Goal: Transaction & Acquisition: Obtain resource

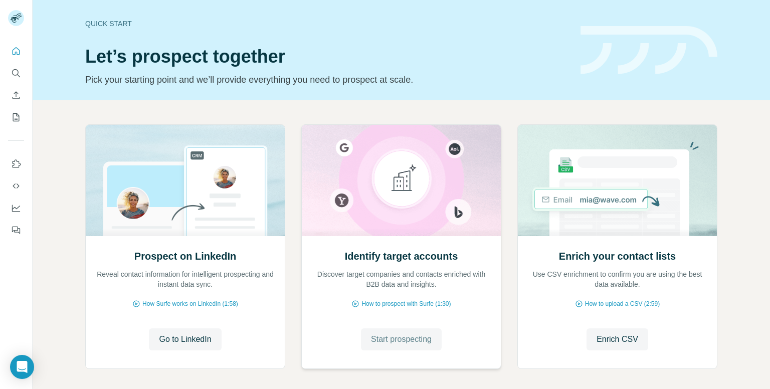
click at [377, 343] on span "Start prospecting" at bounding box center [401, 339] width 61 height 12
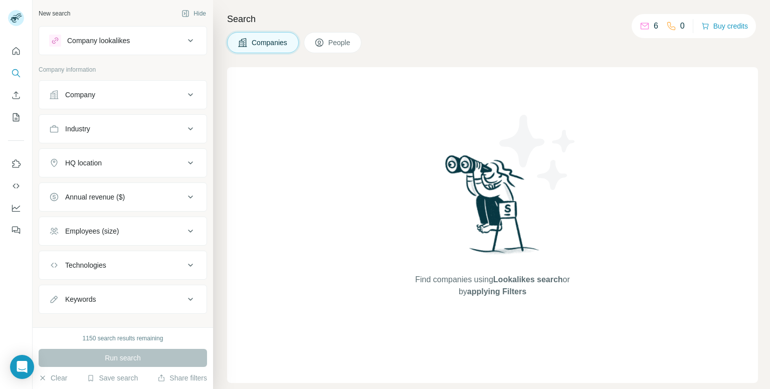
click at [123, 103] on button "Company" at bounding box center [122, 95] width 167 height 24
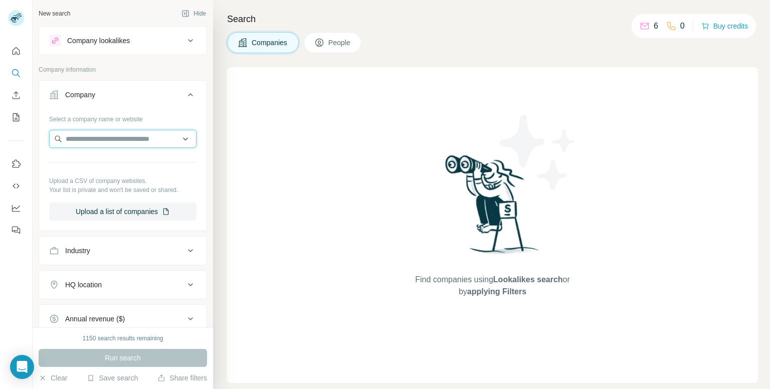
click at [128, 139] on input "text" at bounding box center [122, 139] width 147 height 18
click at [120, 130] on input "text" at bounding box center [122, 139] width 147 height 18
click at [157, 138] on input "text" at bounding box center [122, 139] width 147 height 18
click at [137, 137] on input "text" at bounding box center [122, 139] width 147 height 18
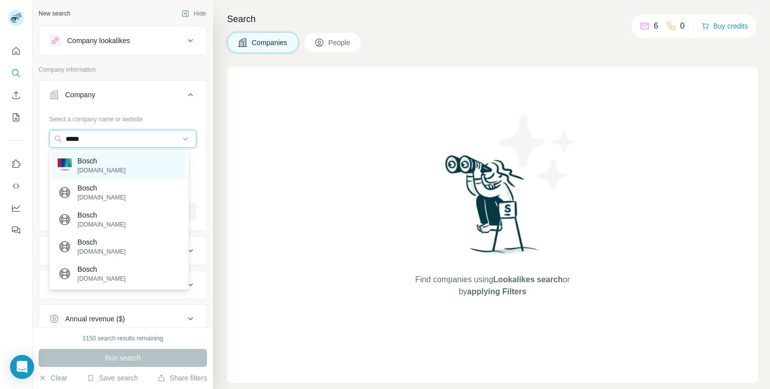
type input "*****"
click at [116, 173] on div "Bosch bosch.com" at bounding box center [119, 165] width 135 height 27
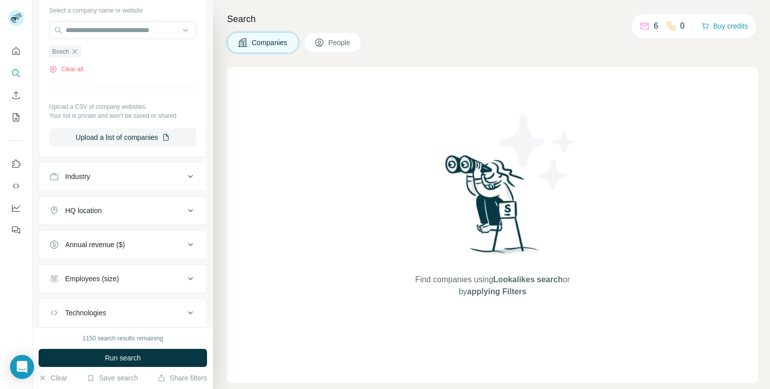
scroll to position [169, 0]
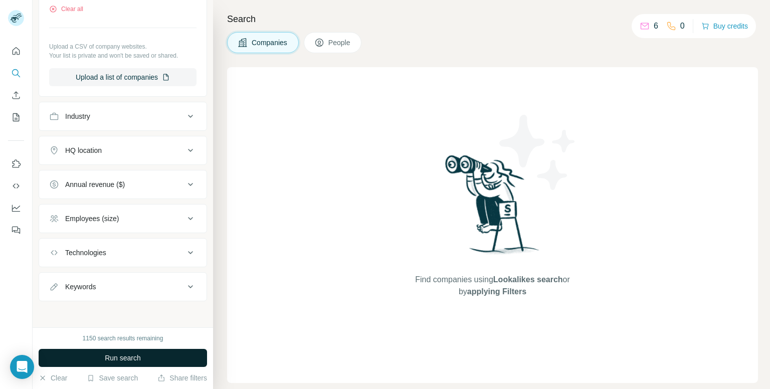
click at [154, 363] on button "Run search" at bounding box center [123, 358] width 168 height 18
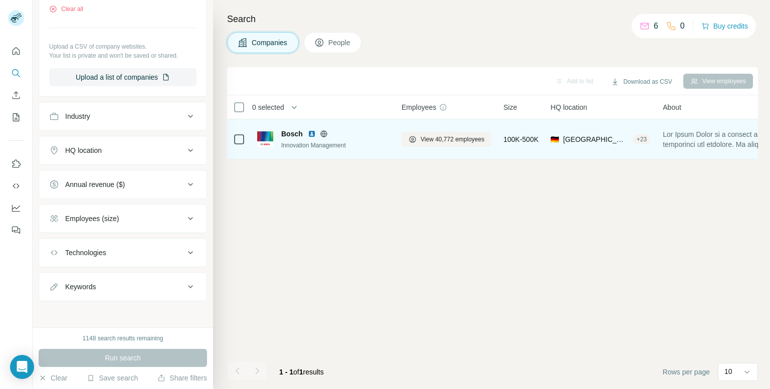
click at [277, 146] on div "Bosch Innovation Management" at bounding box center [323, 139] width 132 height 21
click at [243, 145] on div at bounding box center [239, 139] width 12 height 28
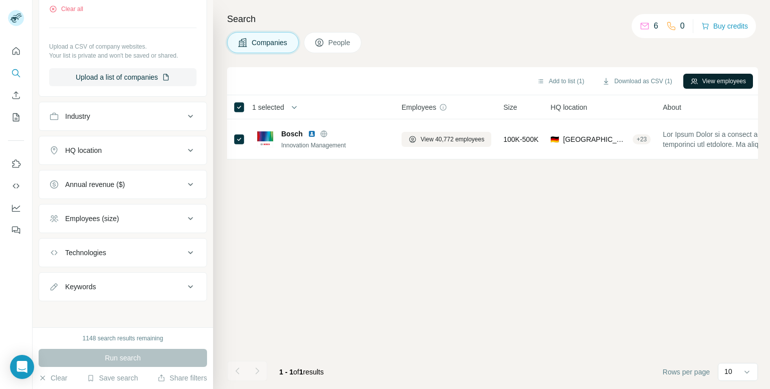
click at [690, 76] on button "View employees" at bounding box center [719, 81] width 70 height 15
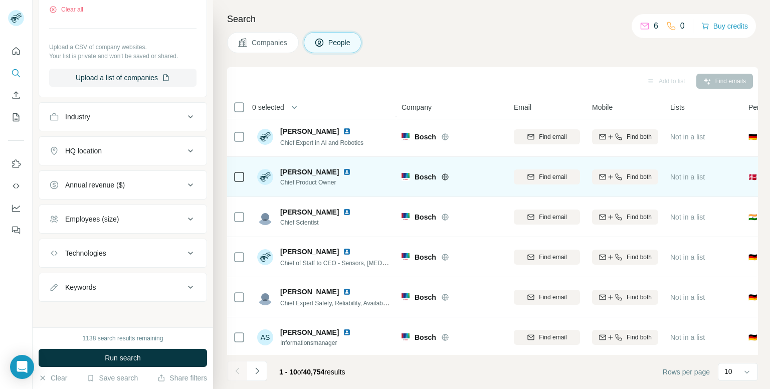
scroll to position [170, 0]
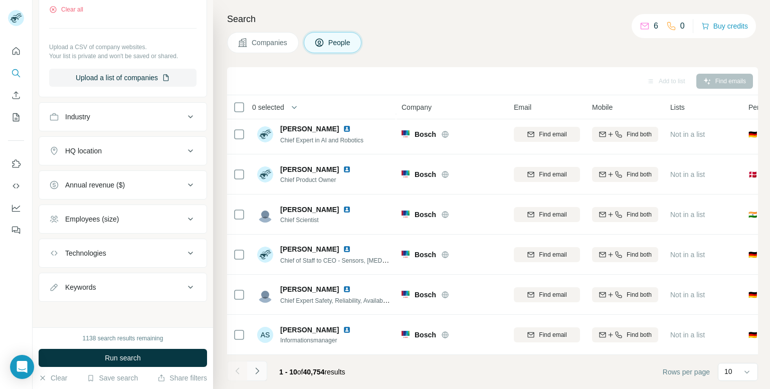
click at [257, 375] on icon "Navigate to next page" at bounding box center [257, 371] width 10 height 10
click at [170, 152] on div "HQ location" at bounding box center [116, 151] width 135 height 10
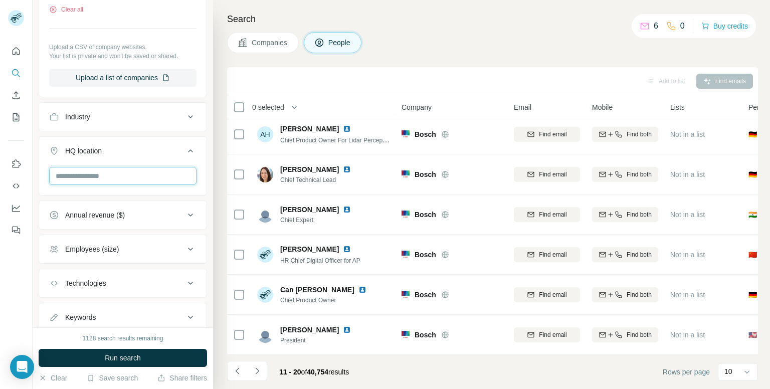
click at [156, 173] on input "text" at bounding box center [122, 176] width 147 height 18
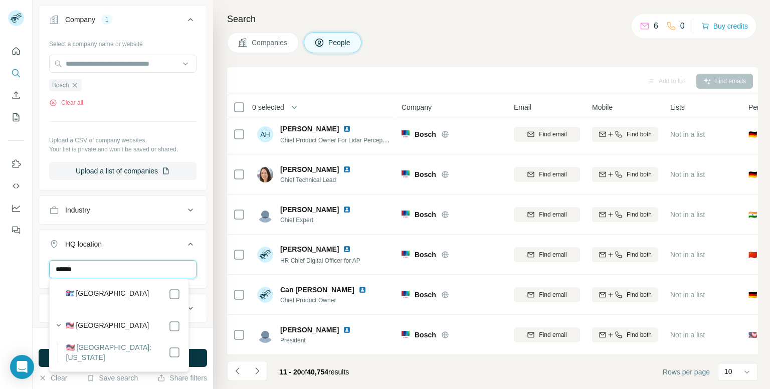
scroll to position [275, 0]
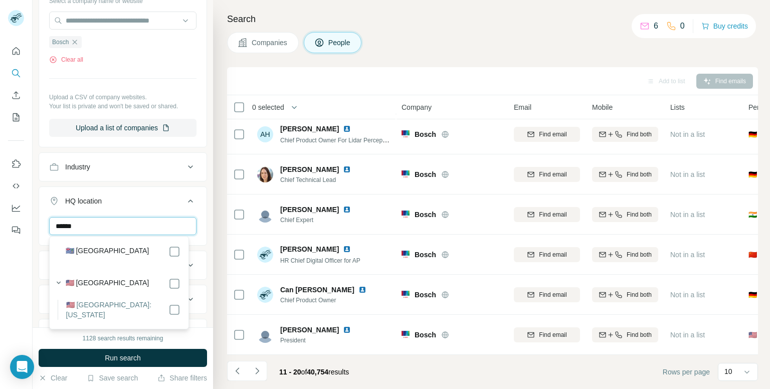
click at [59, 225] on input "******" at bounding box center [122, 226] width 147 height 18
click at [90, 224] on input "******" at bounding box center [122, 226] width 147 height 18
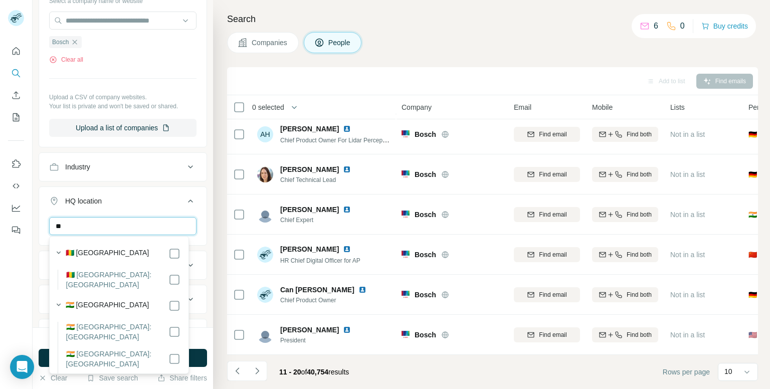
type input "*"
type input "*****"
click at [200, 310] on div "New search Hide Company lookalikes Personal information Job title Seniority Dep…" at bounding box center [123, 163] width 181 height 327
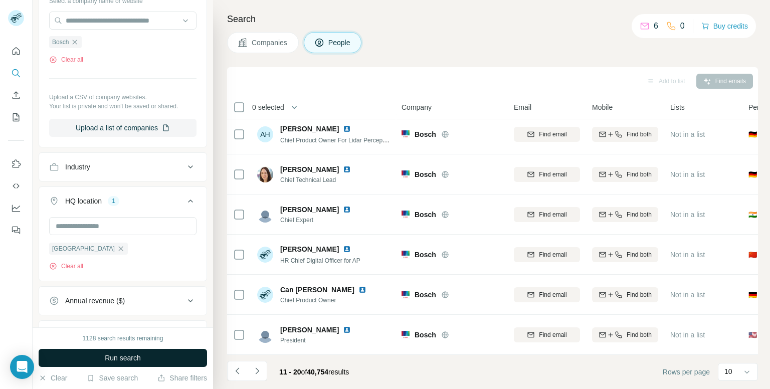
click at [146, 358] on button "Run search" at bounding box center [123, 358] width 168 height 18
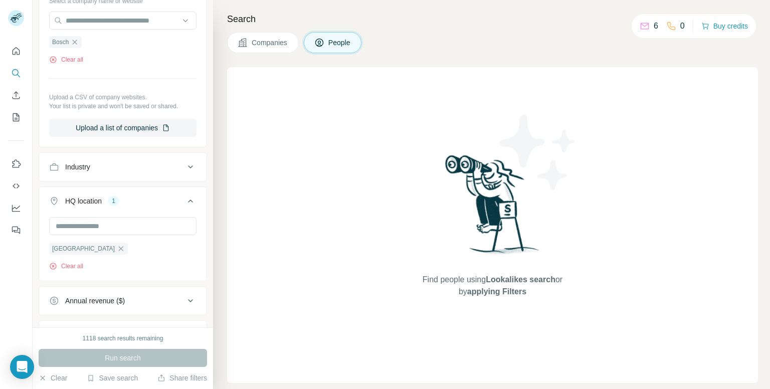
click at [270, 39] on span "Companies" at bounding box center [270, 43] width 37 height 10
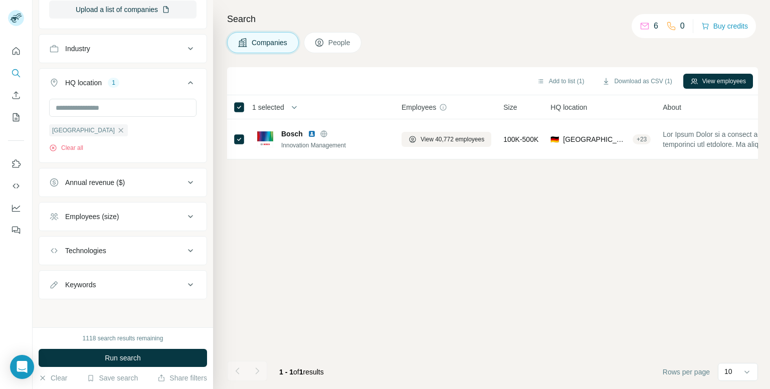
scroll to position [119, 0]
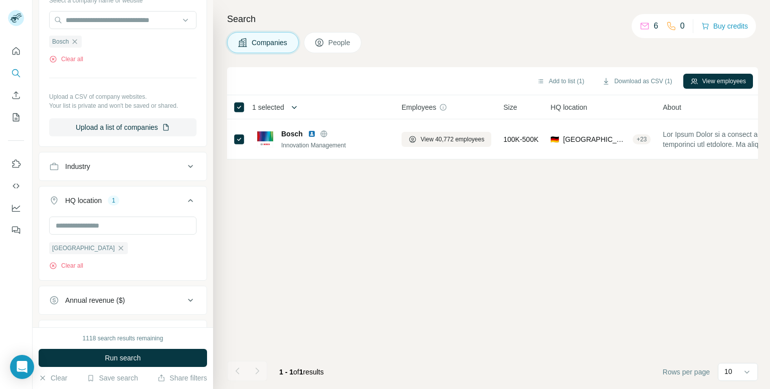
click at [288, 106] on button "button" at bounding box center [294, 107] width 20 height 20
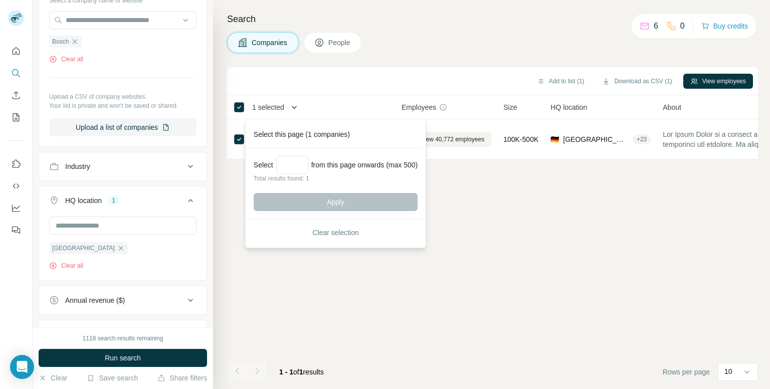
click at [304, 104] on button "button" at bounding box center [294, 107] width 20 height 20
click at [485, 292] on div "Add to list (1) Download as CSV (1) View employees 1 selected Companies Employe…" at bounding box center [492, 228] width 531 height 322
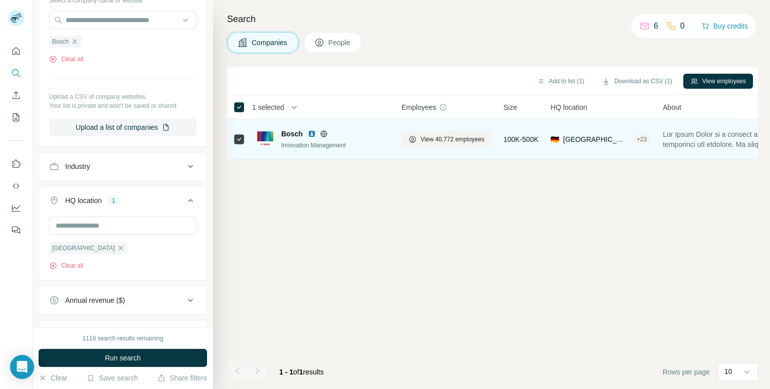
click at [283, 140] on div "Bosch Innovation Management" at bounding box center [335, 139] width 108 height 21
click at [283, 143] on div "Innovation Management" at bounding box center [335, 145] width 108 height 9
click at [687, 129] on span at bounding box center [737, 139] width 148 height 20
click at [388, 150] on div "Bosch Innovation Management" at bounding box center [323, 139] width 132 height 28
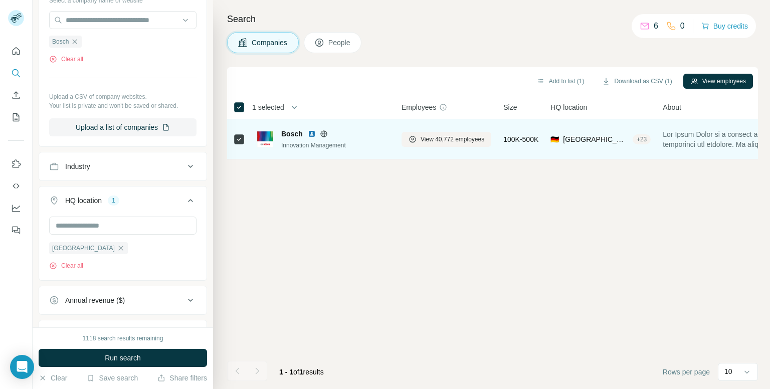
click at [388, 150] on div "Bosch Innovation Management" at bounding box center [323, 139] width 132 height 28
click at [325, 153] on td "Bosch Innovation Management" at bounding box center [323, 139] width 144 height 40
click at [289, 137] on span "Bosch" at bounding box center [292, 134] width 22 height 10
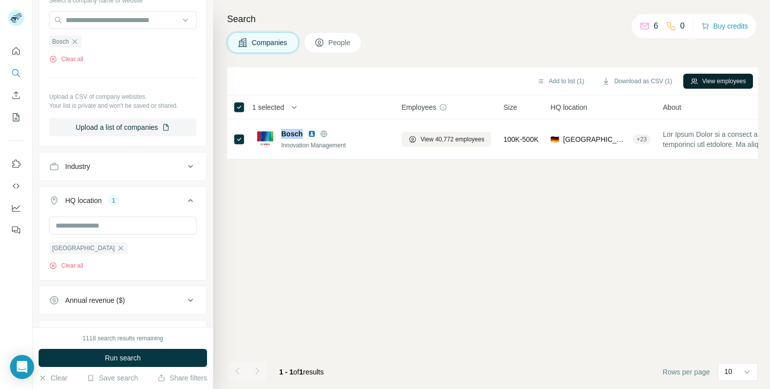
click at [715, 82] on button "View employees" at bounding box center [719, 81] width 70 height 15
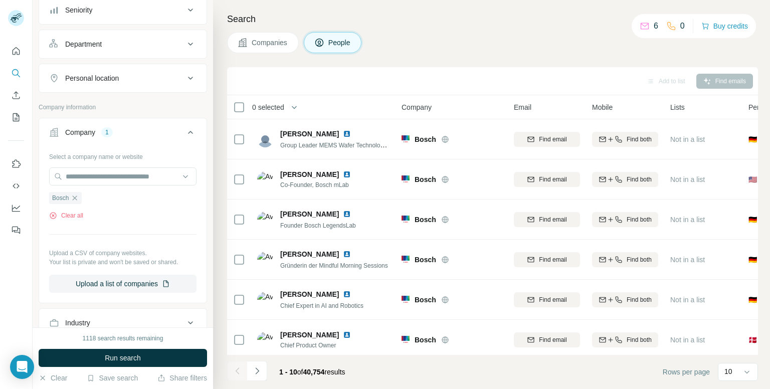
scroll to position [275, 0]
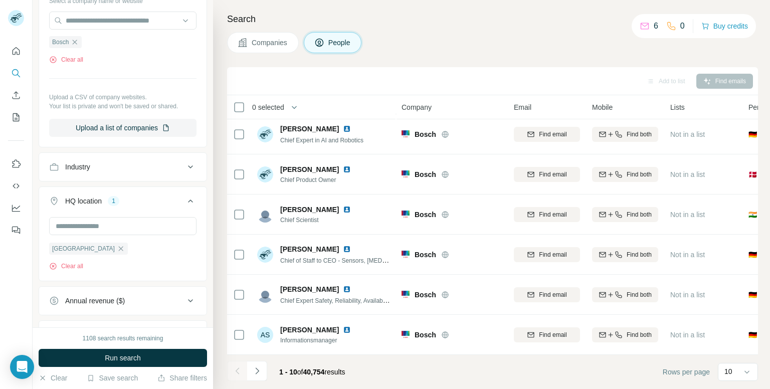
scroll to position [124, 0]
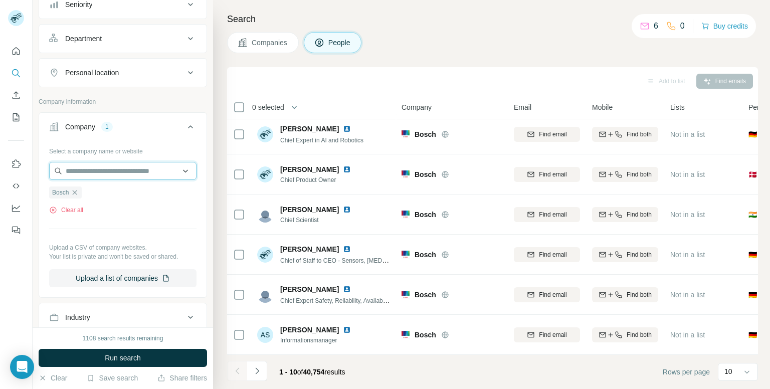
click at [177, 167] on input "text" at bounding box center [122, 171] width 147 height 18
click at [144, 191] on div "Type to search" at bounding box center [119, 194] width 135 height 20
click at [148, 167] on input "text" at bounding box center [122, 171] width 147 height 18
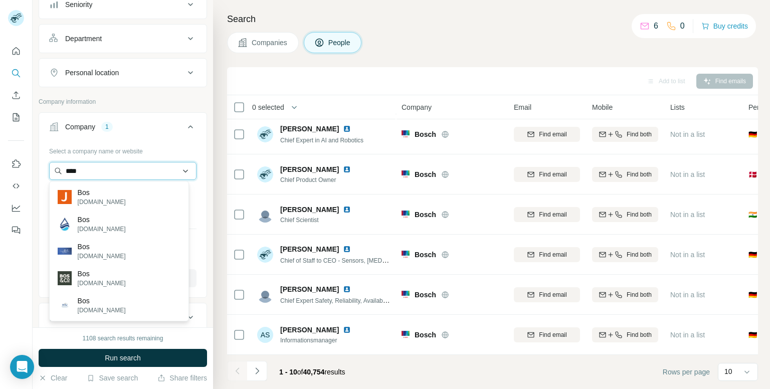
type input "*****"
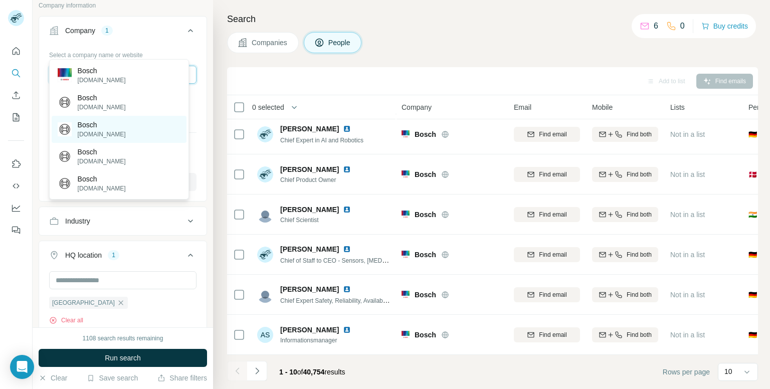
scroll to position [275, 0]
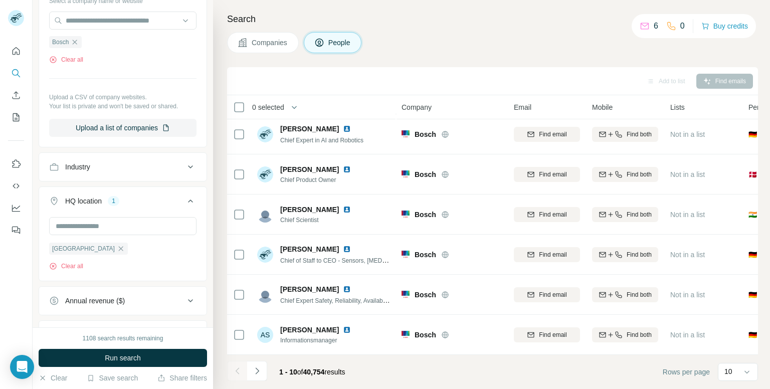
click at [142, 179] on div "Industry" at bounding box center [123, 166] width 168 height 29
click at [253, 376] on icon "Navigate to next page" at bounding box center [257, 371] width 10 height 10
click at [259, 374] on icon "Navigate to next page" at bounding box center [257, 371] width 10 height 10
click at [254, 371] on icon "Navigate to next page" at bounding box center [257, 371] width 10 height 10
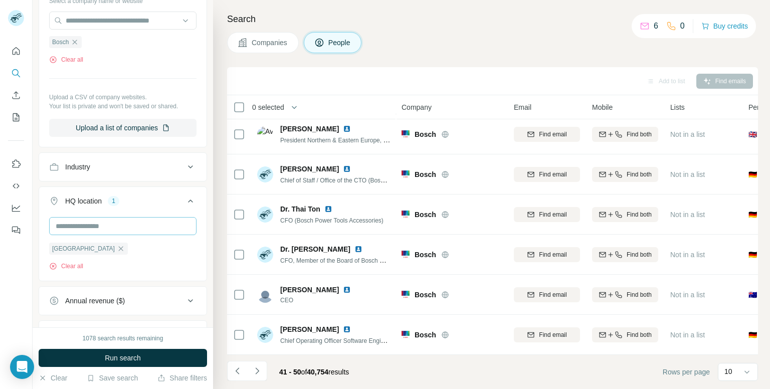
scroll to position [24, 0]
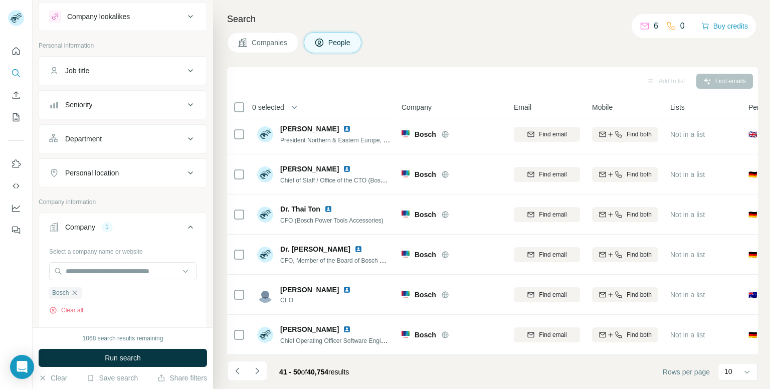
click at [185, 15] on icon at bounding box center [191, 17] width 12 height 12
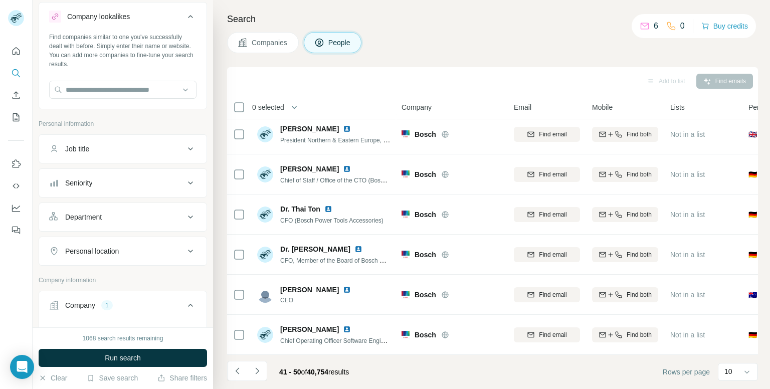
click at [185, 15] on icon at bounding box center [191, 17] width 12 height 12
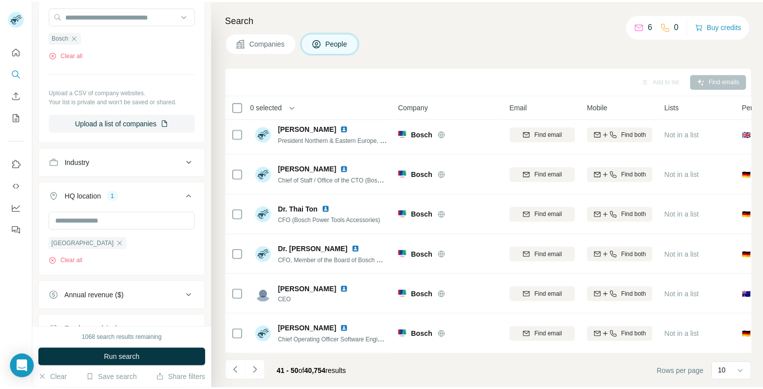
scroll to position [391, 0]
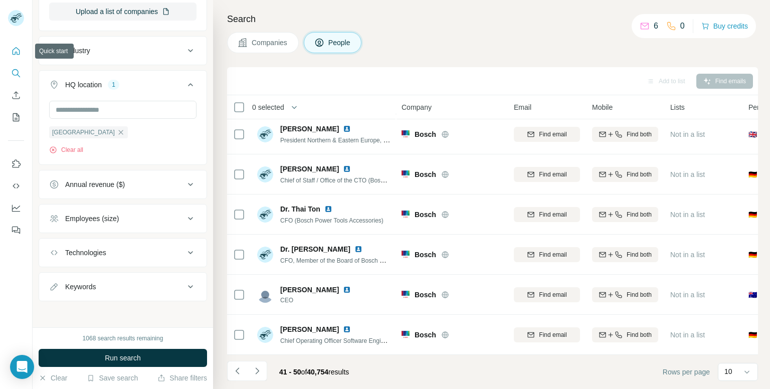
click at [17, 45] on button "Quick start" at bounding box center [16, 51] width 16 height 18
click at [14, 51] on icon "Quick start" at bounding box center [16, 51] width 10 height 10
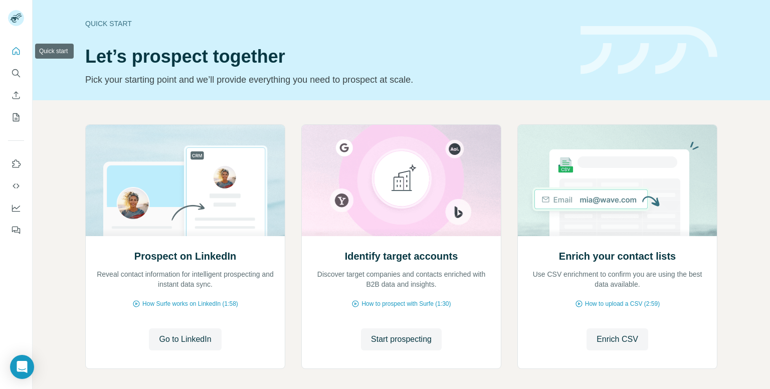
click at [14, 51] on icon "Quick start" at bounding box center [16, 51] width 10 height 10
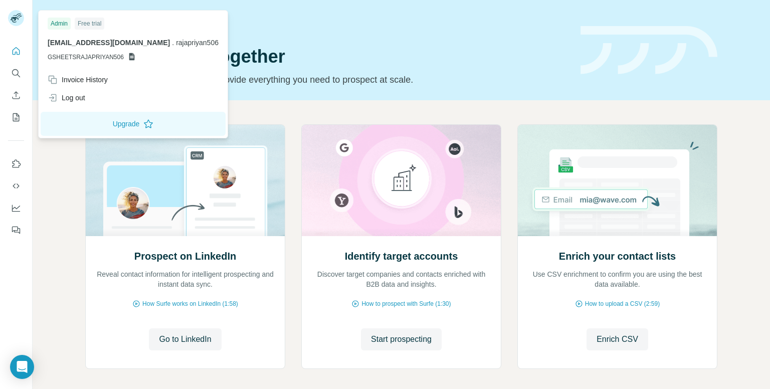
click at [19, 19] on rect at bounding box center [16, 18] width 16 height 16
click at [87, 103] on div "Log out" at bounding box center [133, 98] width 183 height 18
click at [64, 97] on div "Log out" at bounding box center [67, 98] width 38 height 10
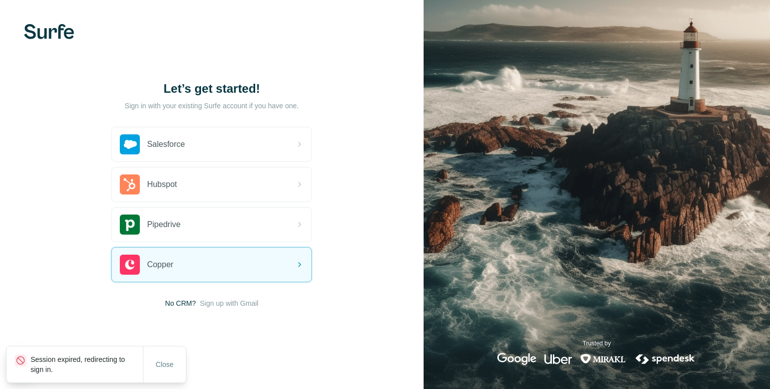
click at [170, 301] on span "No CRM?" at bounding box center [180, 303] width 31 height 10
click at [173, 305] on span "No CRM?" at bounding box center [180, 303] width 31 height 10
click at [170, 309] on div "Let’s get started! Sign in with your existing Surfe account if you have one. Sa…" at bounding box center [212, 194] width 424 height 389
click at [187, 301] on span "No CRM?" at bounding box center [180, 303] width 31 height 10
click at [215, 299] on span "Sign up with Gmail" at bounding box center [229, 303] width 59 height 10
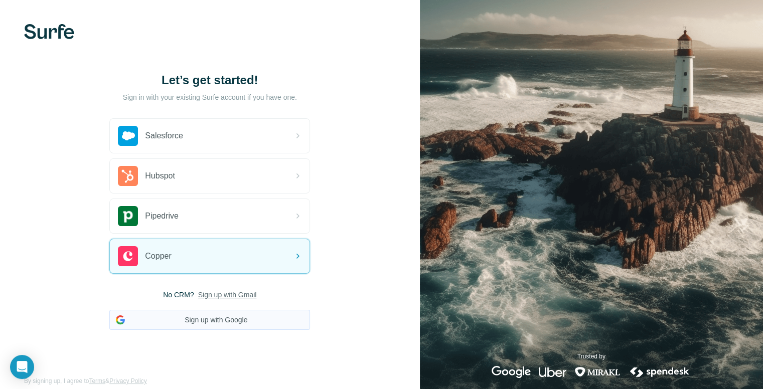
click at [243, 314] on button "Sign up with Google" at bounding box center [209, 320] width 201 height 20
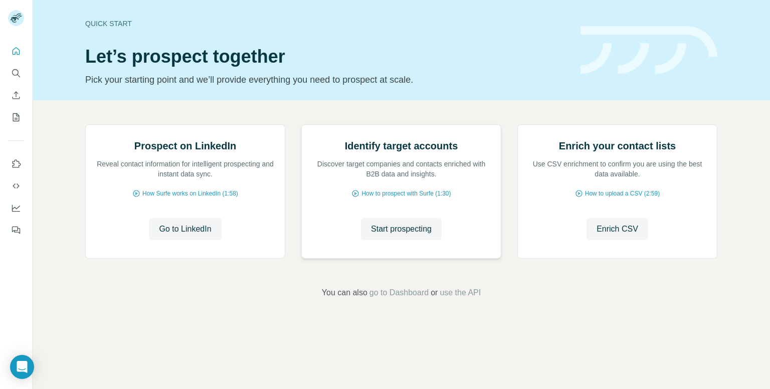
scroll to position [44, 0]
click at [379, 235] on span "Start prospecting" at bounding box center [401, 229] width 61 height 12
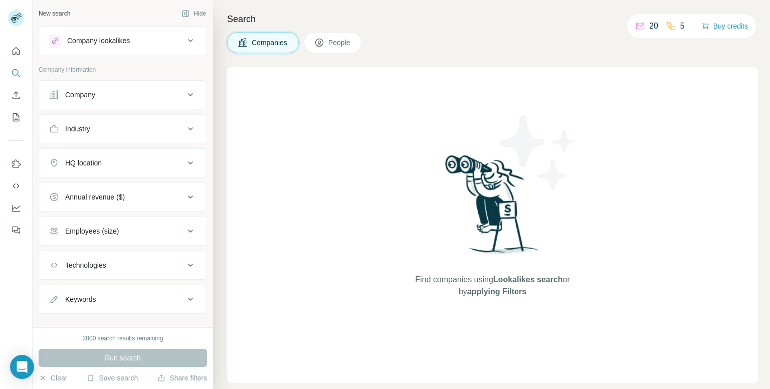
click at [177, 86] on button "Company" at bounding box center [122, 95] width 167 height 24
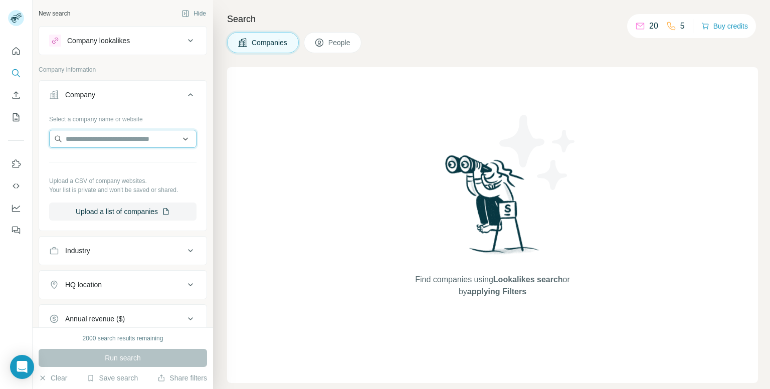
click at [136, 136] on input "text" at bounding box center [122, 139] width 147 height 18
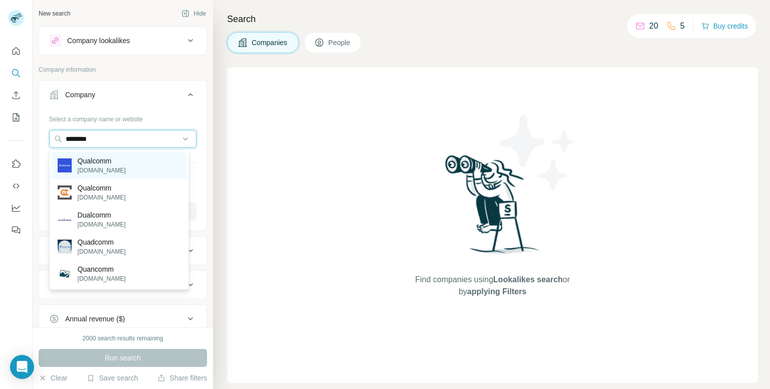
type input "********"
click at [102, 171] on p "[DOMAIN_NAME]" at bounding box center [102, 170] width 48 height 9
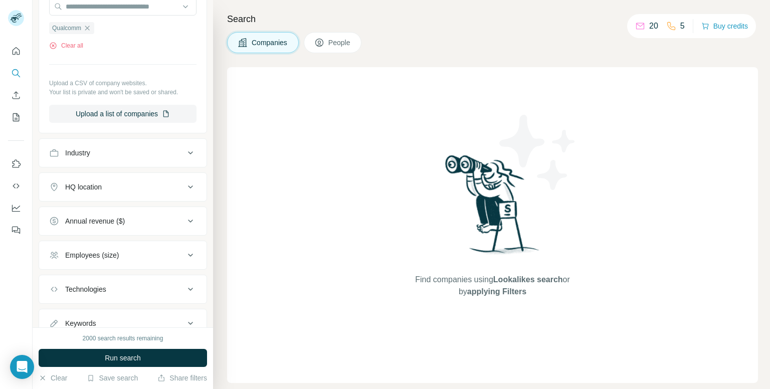
scroll to position [150, 0]
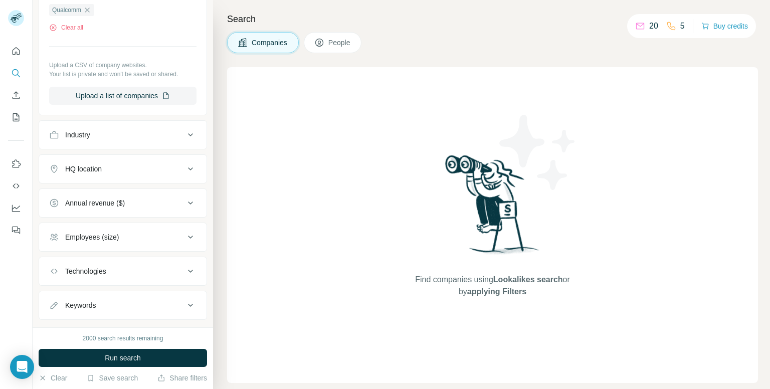
click at [185, 129] on icon at bounding box center [191, 135] width 12 height 12
click at [172, 190] on button "HQ location" at bounding box center [122, 199] width 167 height 24
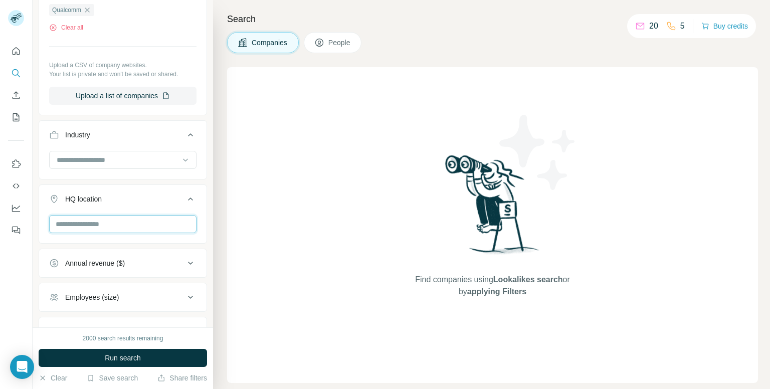
click at [154, 224] on input "text" at bounding box center [122, 224] width 147 height 18
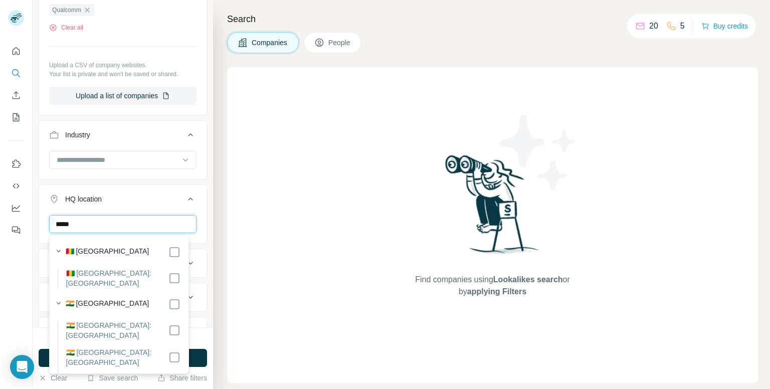
type input "*****"
click at [282, 250] on div "Find companies using Lookalikes search or by applying Filters" at bounding box center [492, 225] width 531 height 316
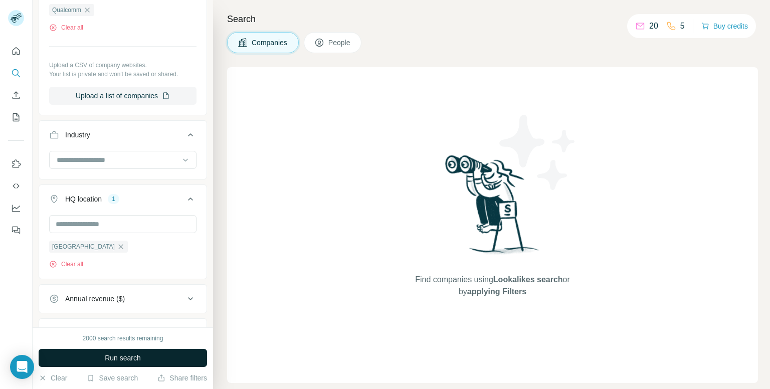
click at [161, 361] on button "Run search" at bounding box center [123, 358] width 168 height 18
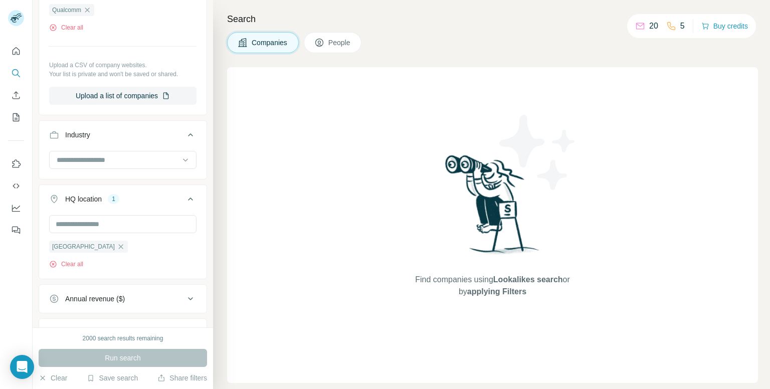
click at [324, 43] on icon at bounding box center [319, 43] width 10 height 10
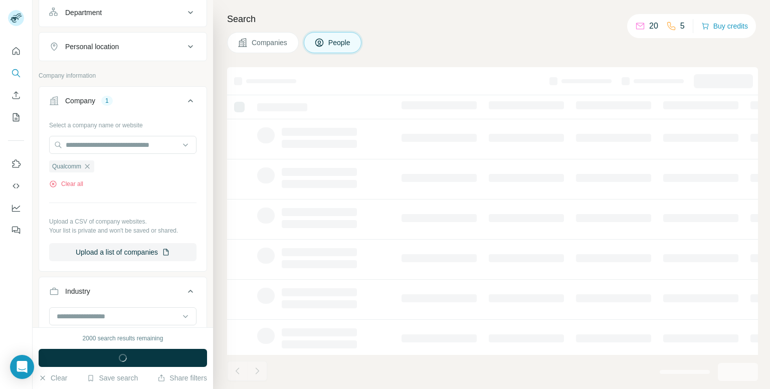
scroll to position [306, 0]
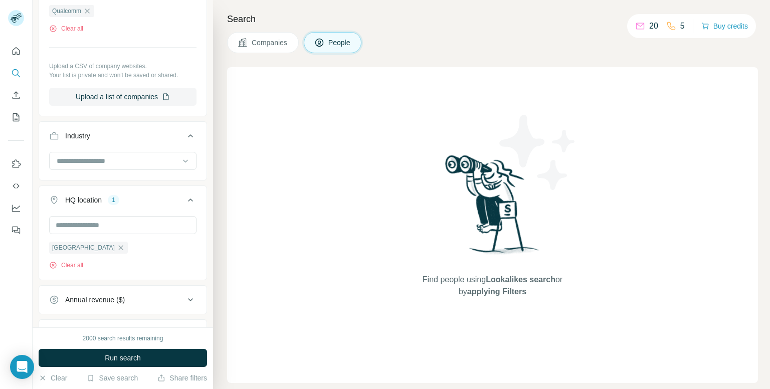
click at [280, 46] on span "Companies" at bounding box center [270, 43] width 37 height 10
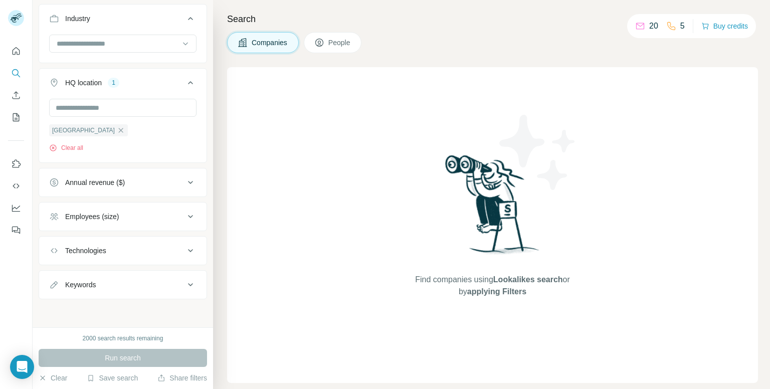
scroll to position [150, 0]
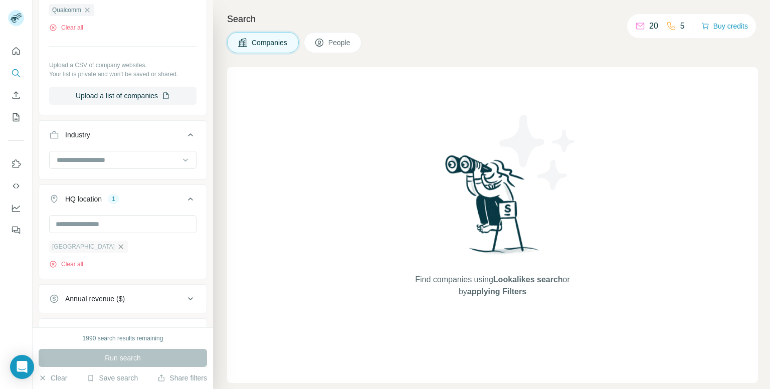
click at [117, 249] on icon "button" at bounding box center [121, 247] width 8 height 8
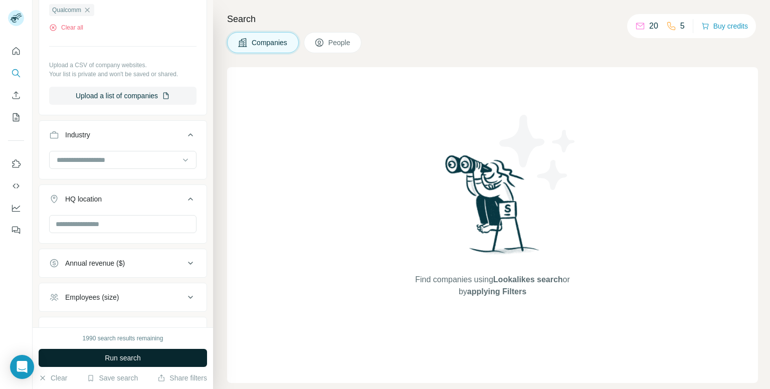
click at [93, 355] on button "Run search" at bounding box center [123, 358] width 168 height 18
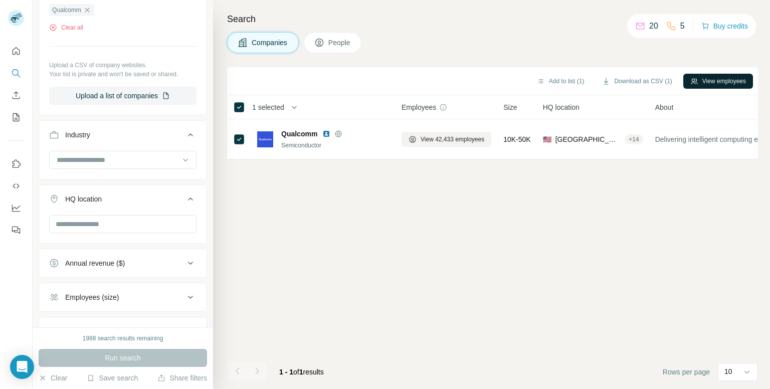
click at [730, 75] on button "View employees" at bounding box center [719, 81] width 70 height 15
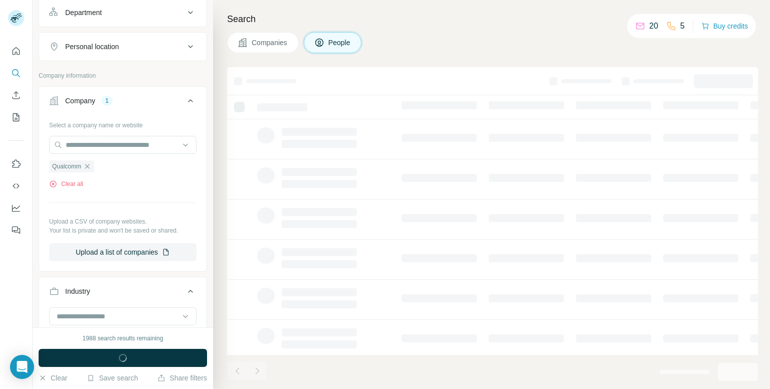
scroll to position [306, 0]
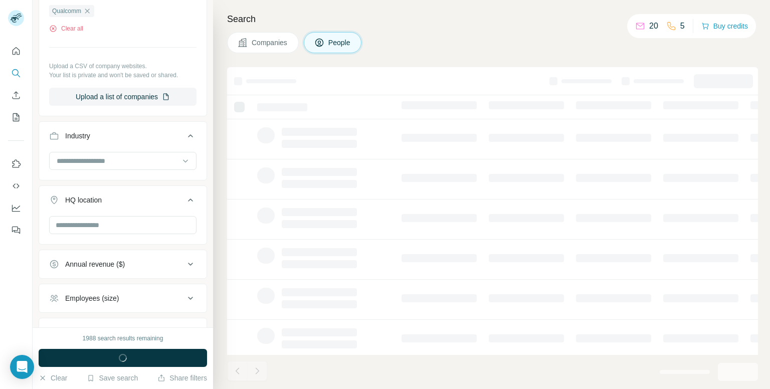
click at [730, 76] on div at bounding box center [723, 81] width 59 height 14
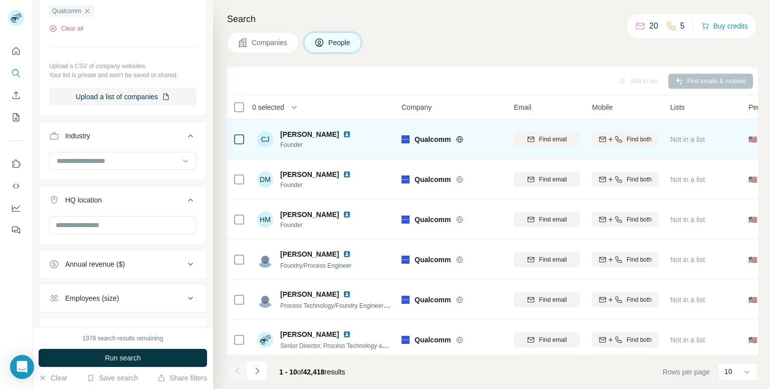
scroll to position [170, 0]
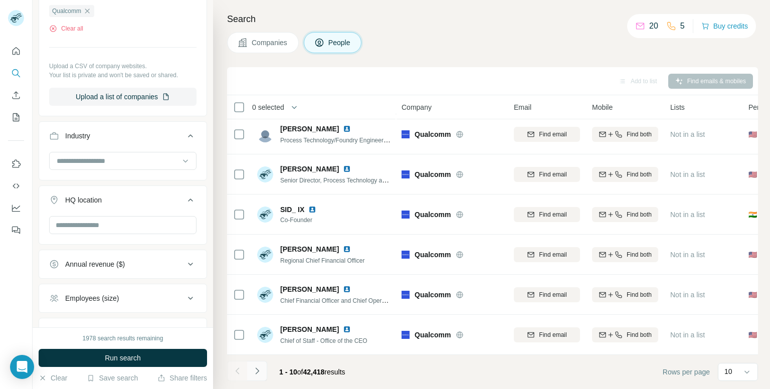
click at [260, 372] on icon "Navigate to next page" at bounding box center [257, 371] width 10 height 10
click at [259, 370] on icon "Navigate to next page" at bounding box center [257, 371] width 10 height 10
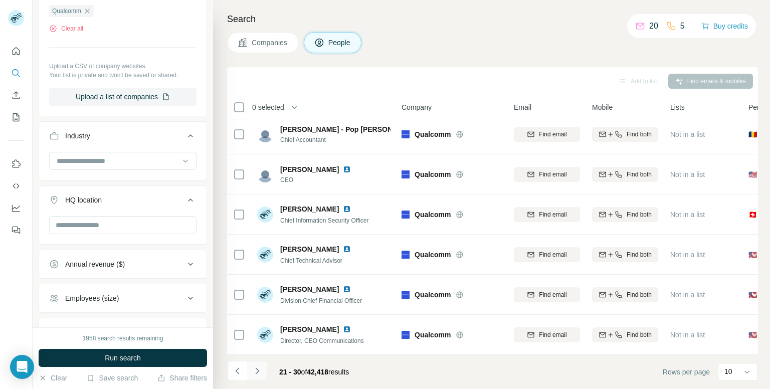
click at [259, 367] on icon "Navigate to next page" at bounding box center [257, 371] width 10 height 10
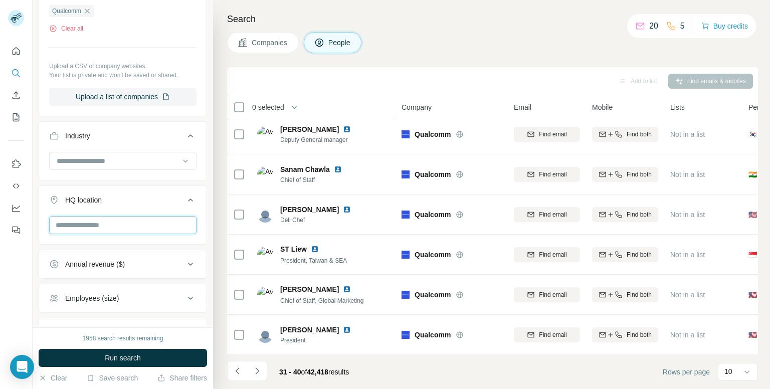
click at [136, 217] on input "text" at bounding box center [122, 225] width 147 height 18
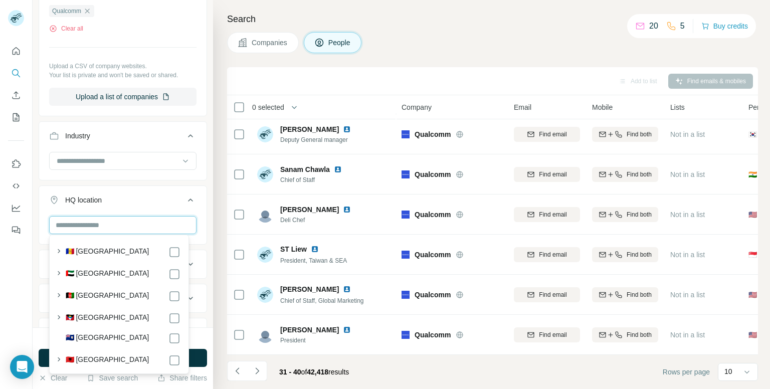
scroll to position [150, 0]
click at [101, 229] on input "text" at bounding box center [122, 225] width 147 height 18
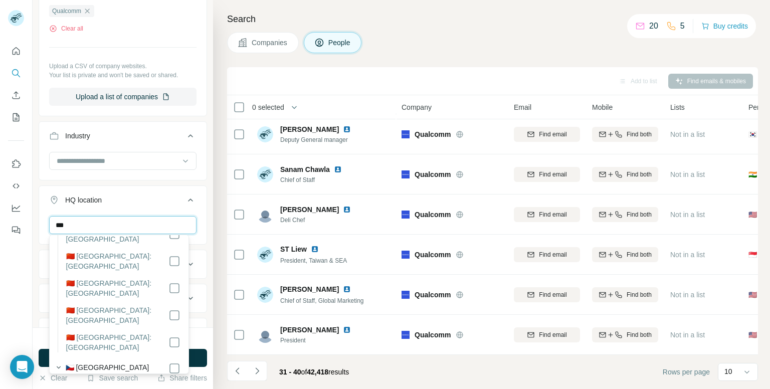
scroll to position [0, 0]
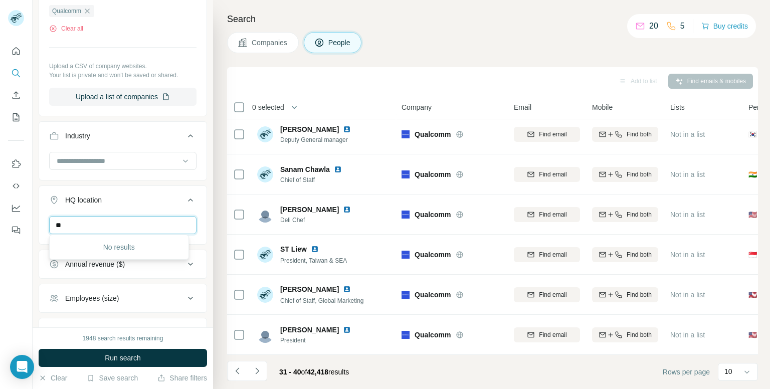
type input "*"
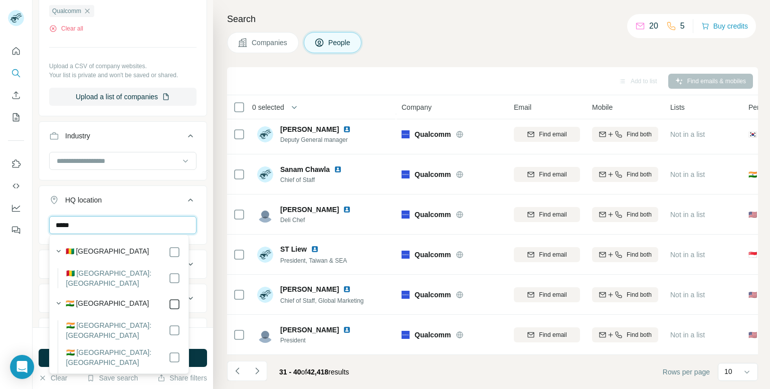
type input "*****"
click at [32, 308] on div at bounding box center [16, 194] width 33 height 389
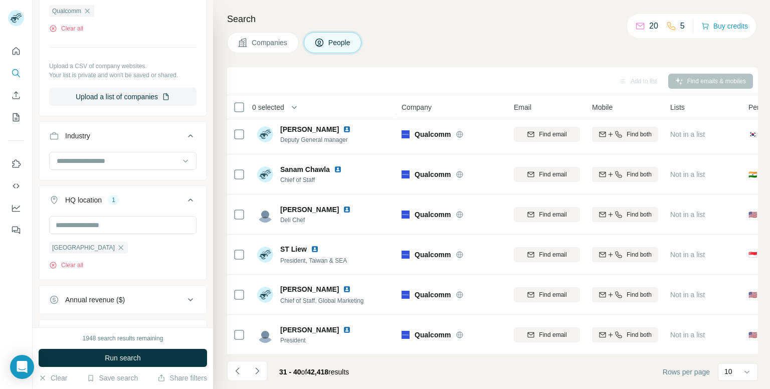
click at [139, 358] on span "Run search" at bounding box center [123, 358] width 36 height 10
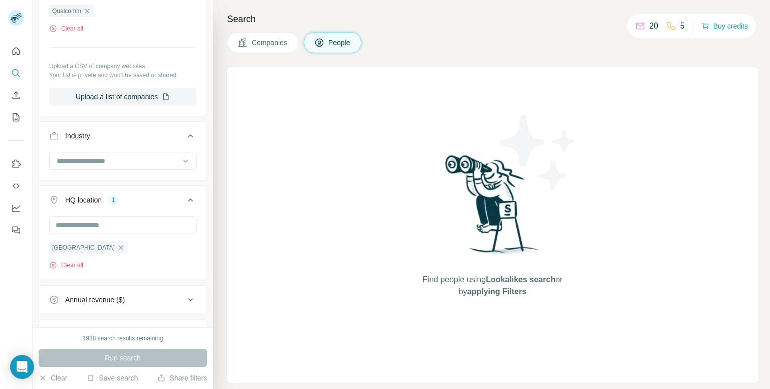
click at [266, 37] on button "Companies" at bounding box center [263, 42] width 72 height 21
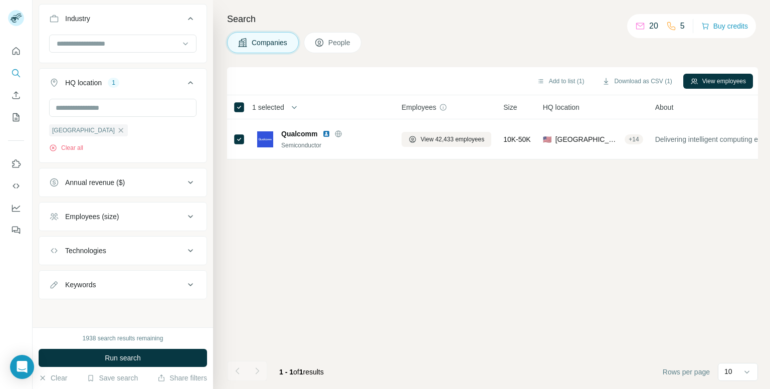
scroll to position [150, 0]
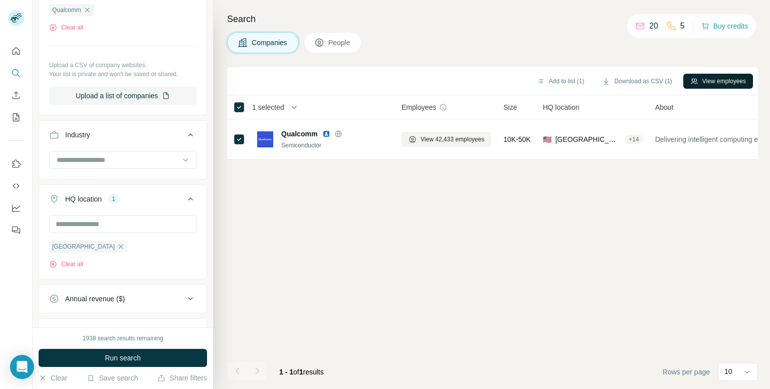
click at [718, 78] on button "View employees" at bounding box center [719, 81] width 70 height 15
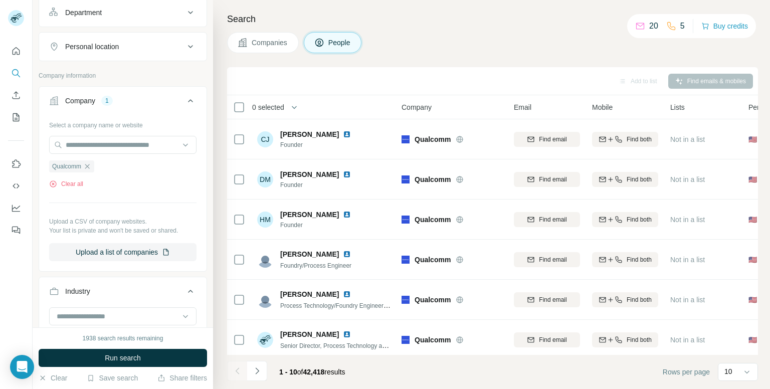
scroll to position [306, 0]
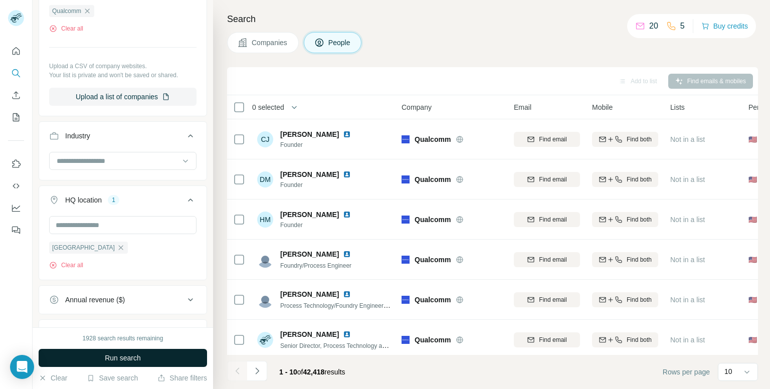
click at [130, 357] on span "Run search" at bounding box center [123, 358] width 36 height 10
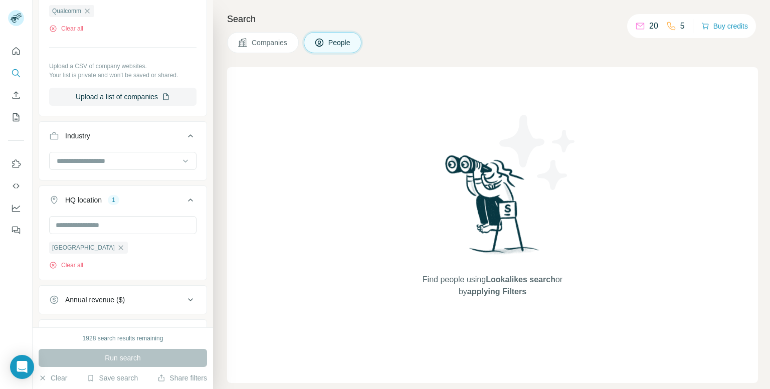
click at [277, 19] on h4 "Search" at bounding box center [492, 19] width 531 height 14
click at [259, 41] on span "Companies" at bounding box center [270, 43] width 37 height 10
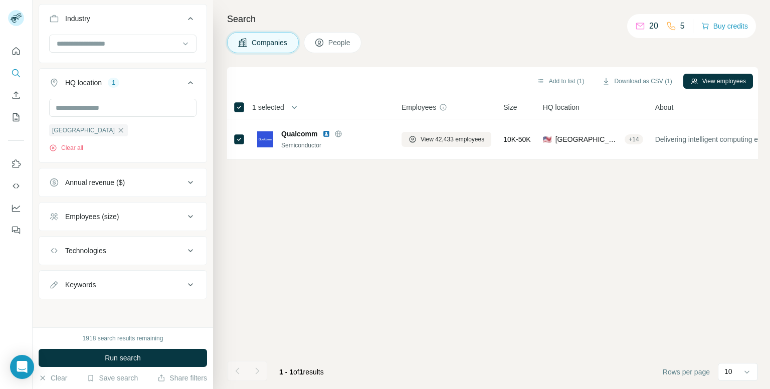
scroll to position [150, 0]
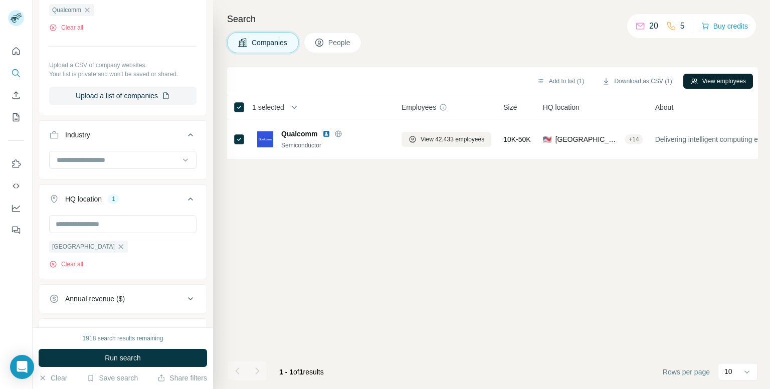
click at [748, 76] on button "View employees" at bounding box center [719, 81] width 70 height 15
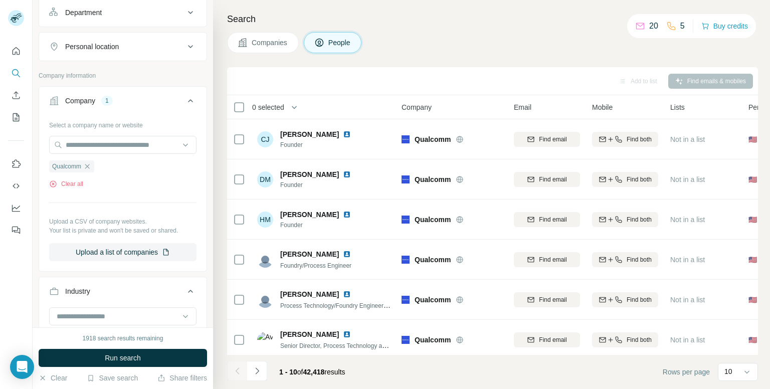
scroll to position [306, 0]
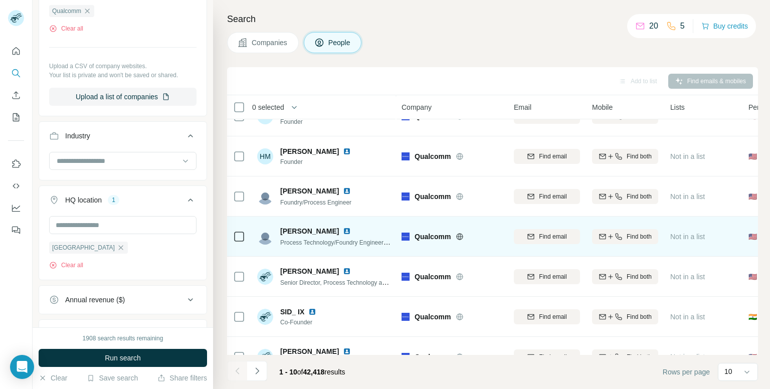
scroll to position [100, 0]
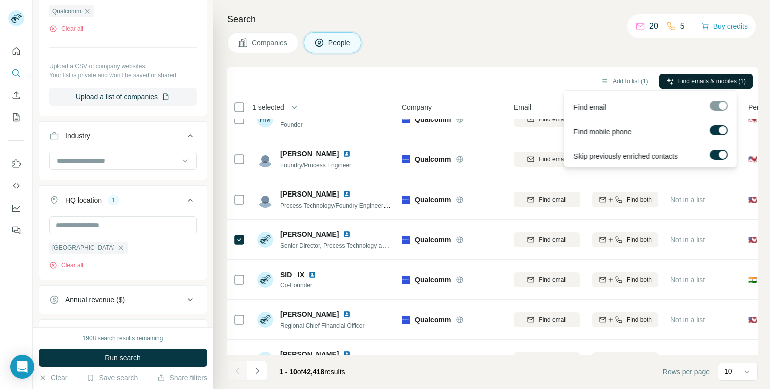
click at [698, 83] on span "Find emails & mobiles (1)" at bounding box center [712, 81] width 68 height 9
click at [485, 59] on div "Search Companies People Add to list (1) Find emails & mobiles (1) 1 selected Pe…" at bounding box center [491, 194] width 557 height 389
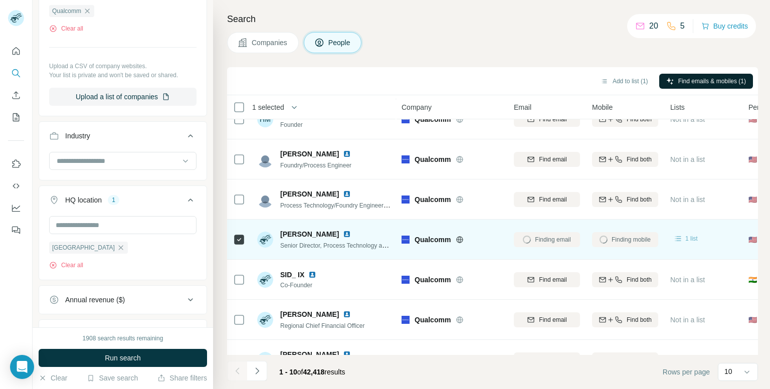
click at [686, 233] on div "1 list" at bounding box center [685, 239] width 31 height 12
click at [686, 237] on span "1 list" at bounding box center [692, 238] width 13 height 9
click at [691, 241] on span "1 list" at bounding box center [692, 238] width 13 height 9
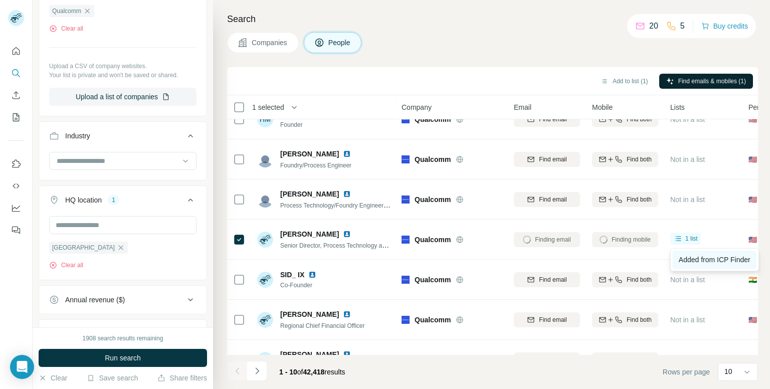
click at [700, 254] on link "Added from ICP Finder" at bounding box center [715, 260] width 84 height 18
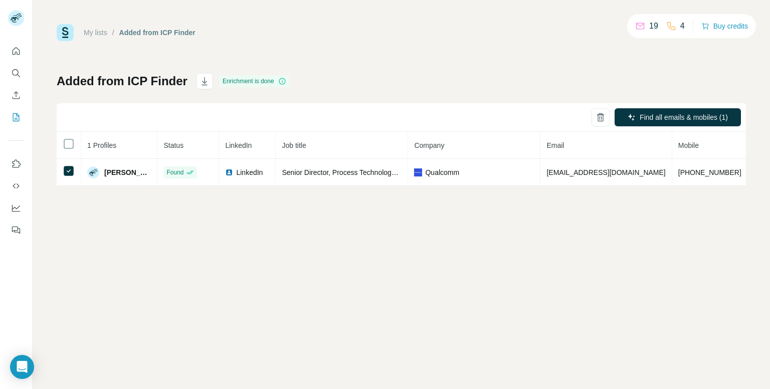
drag, startPoint x: 74, startPoint y: 167, endPoint x: 331, endPoint y: 268, distance: 276.3
click at [338, 276] on div "My lists / Added from ICP Finder 19 4 Buy credits Added from ICP Finder Enrichm…" at bounding box center [402, 194] width 738 height 389
click at [209, 82] on button "button" at bounding box center [205, 81] width 16 height 16
drag, startPoint x: 593, startPoint y: 175, endPoint x: 506, endPoint y: 214, distance: 95.2
click at [506, 214] on div "My lists / Added from ICP Finder 19 4 Buy credits Added from ICP Finder Enrichm…" at bounding box center [402, 194] width 738 height 389
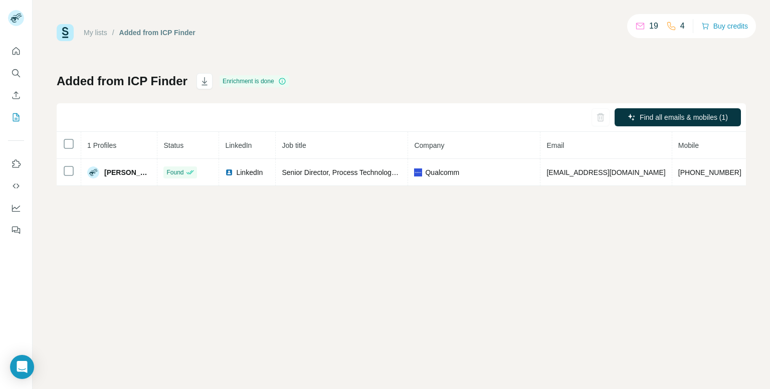
drag, startPoint x: 99, startPoint y: 175, endPoint x: 306, endPoint y: 265, distance: 226.1
click at [307, 265] on div "My lists / Added from ICP Finder 19 4 Buy credits Added from ICP Finder Enrichm…" at bounding box center [402, 194] width 738 height 389
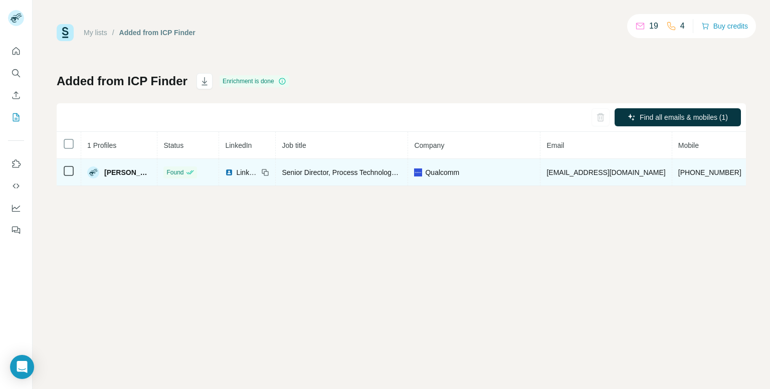
click at [116, 174] on span "[PERSON_NAME]" at bounding box center [127, 172] width 47 height 10
click at [269, 171] on icon at bounding box center [265, 172] width 8 height 8
click at [552, 173] on td "snarasimha@qualcomm.com" at bounding box center [606, 172] width 131 height 27
drag, startPoint x: 552, startPoint y: 171, endPoint x: 715, endPoint y: 165, distance: 163.6
click at [715, 165] on tr "Shreesh Narasimha Found LinkedIn Senior Director, Process Technology and Foundr…" at bounding box center [499, 172] width 884 height 27
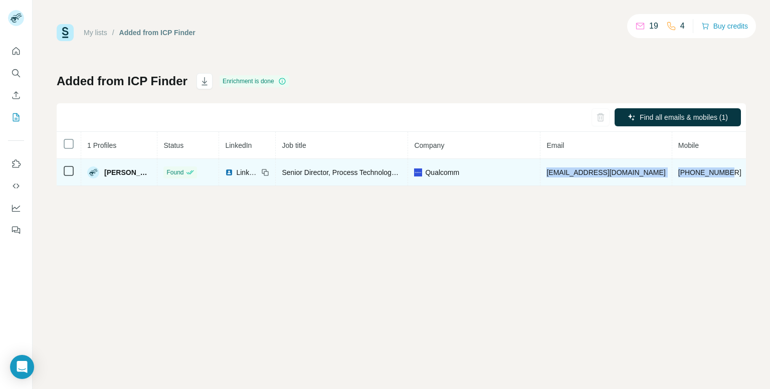
copy tr "snarasimha@qualcomm.com +17042069626"
click at [117, 173] on span "[PERSON_NAME]" at bounding box center [127, 172] width 47 height 10
drag, startPoint x: 106, startPoint y: 170, endPoint x: 154, endPoint y: 169, distance: 48.6
click at [151, 169] on span "[PERSON_NAME]" at bounding box center [127, 172] width 47 height 10
click at [89, 185] on td "[PERSON_NAME]" at bounding box center [119, 172] width 76 height 27
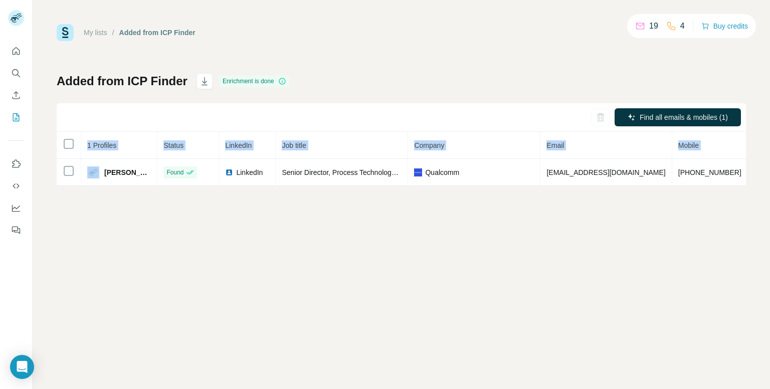
scroll to position [0, 142]
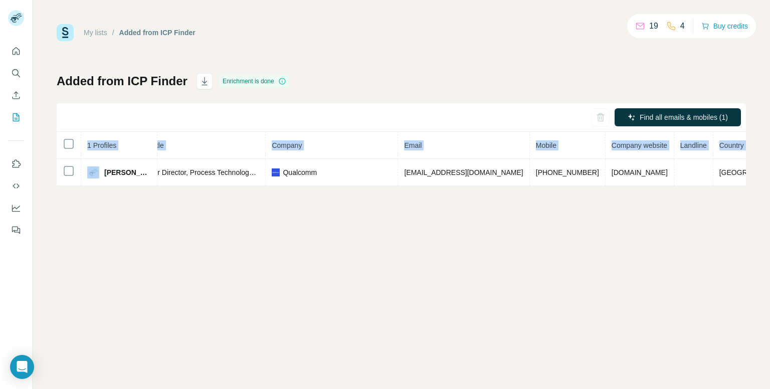
drag, startPoint x: 88, startPoint y: 169, endPoint x: 751, endPoint y: 179, distance: 662.5
click at [751, 179] on div "My lists / Added from ICP Finder 19 4 Buy credits Added from ICP Finder Enrichm…" at bounding box center [402, 194] width 738 height 389
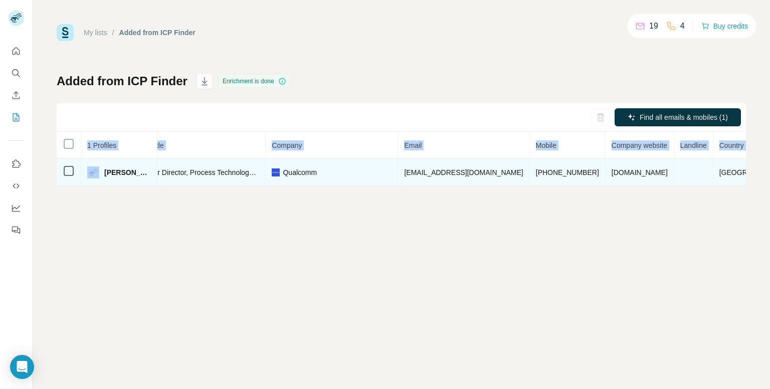
copy table "1 Profiles Status LinkedIn Job title Company Email Mobile Company website Landl…"
